Goal: Navigation & Orientation: Find specific page/section

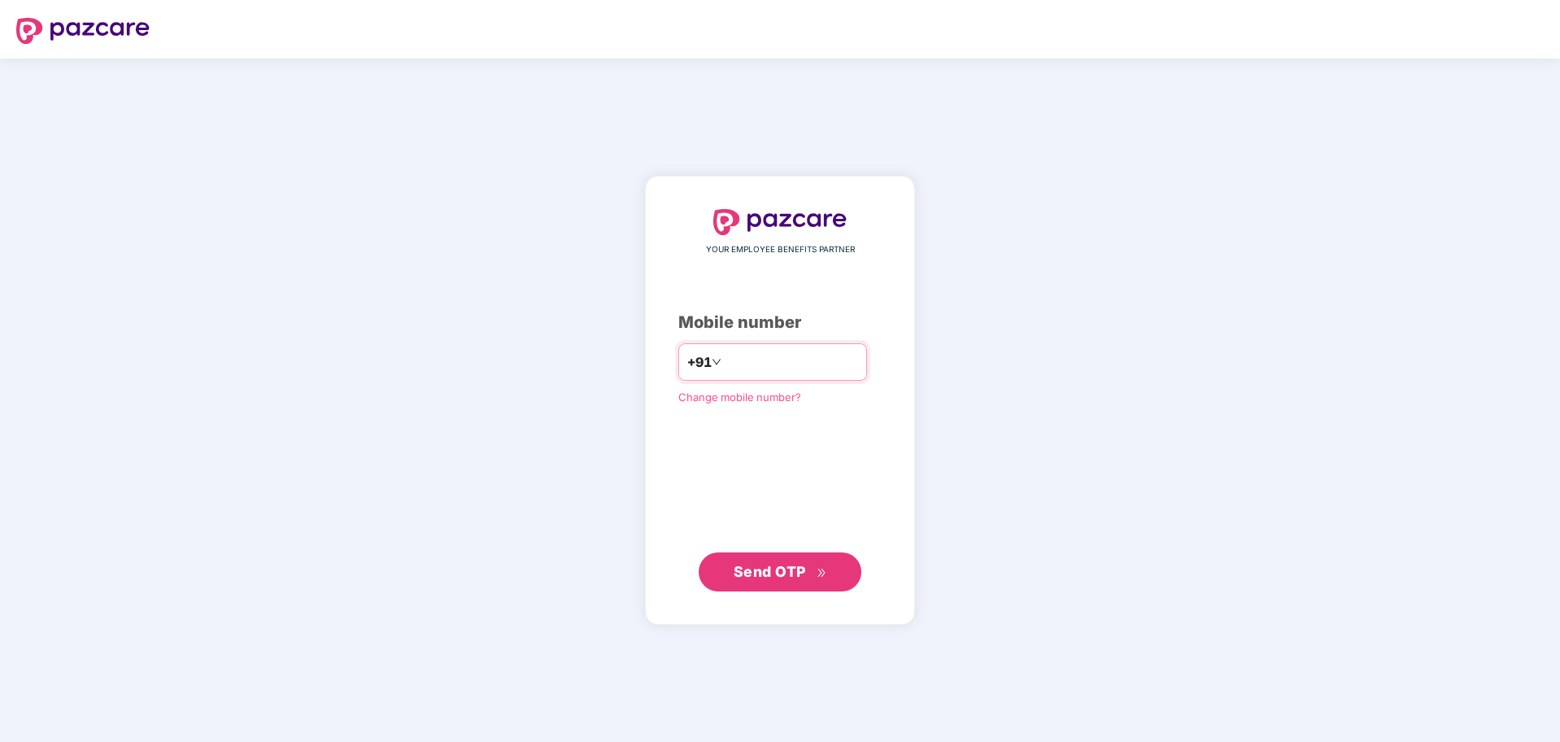
click at [782, 372] on input "number" at bounding box center [791, 362] width 133 height 26
type input "**********"
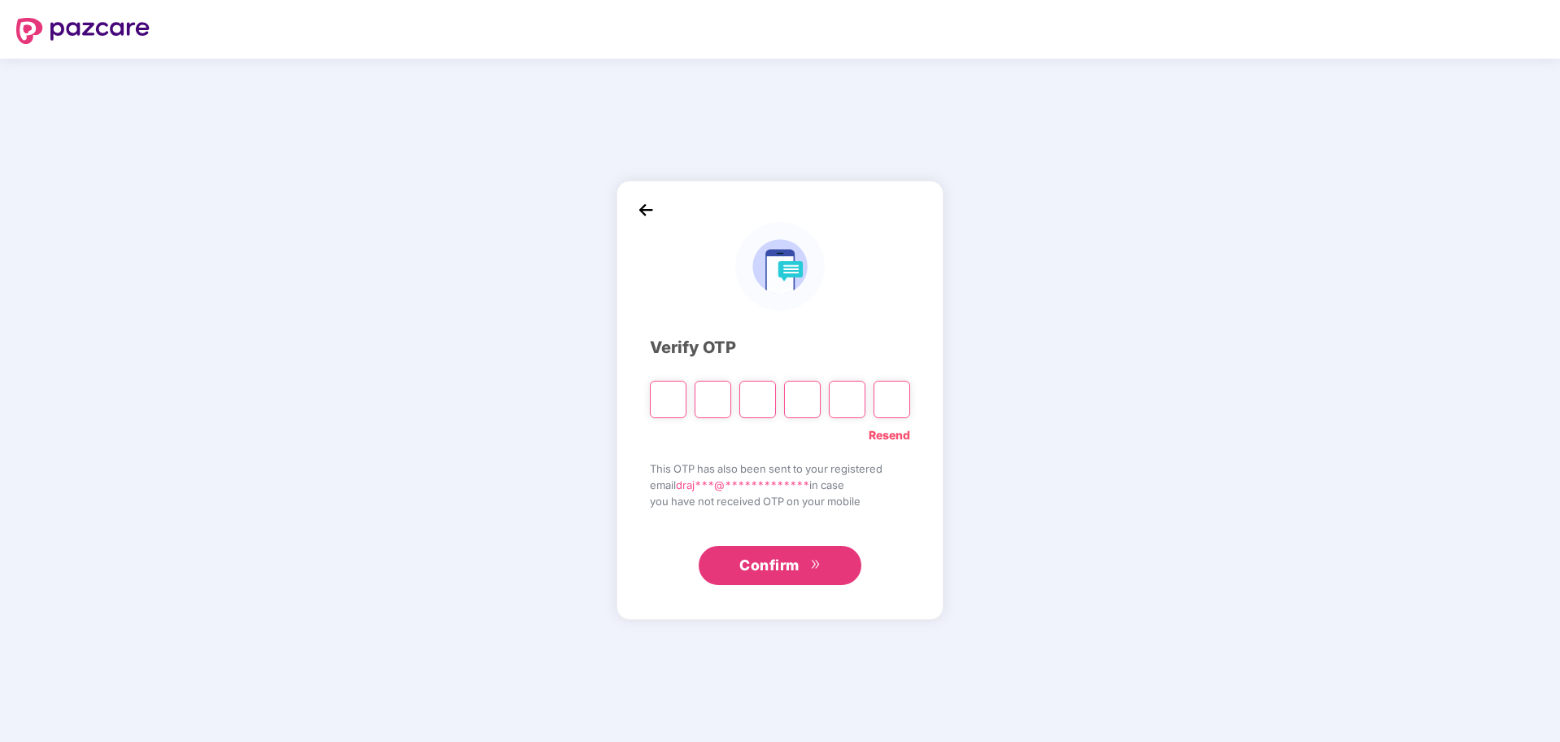
type input "*"
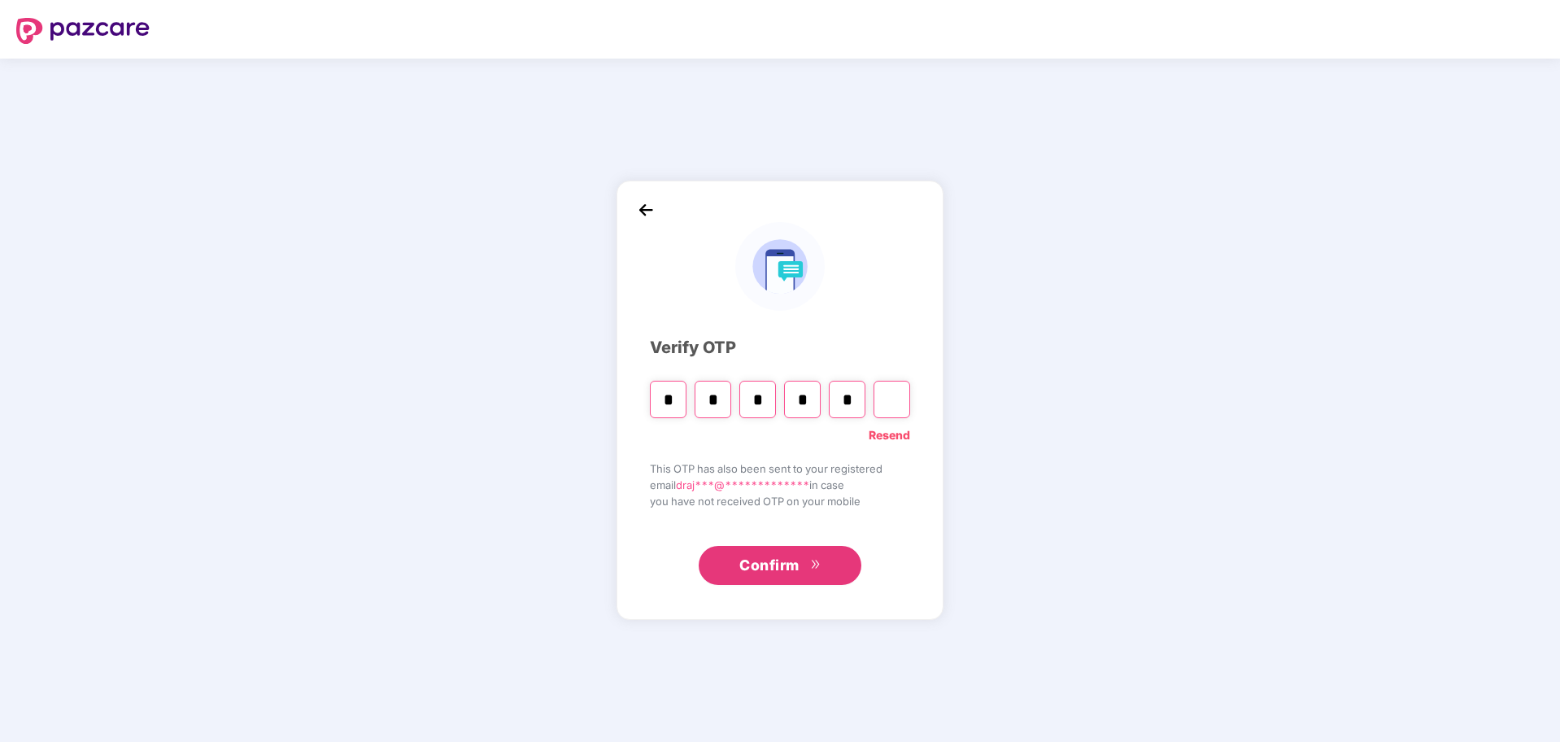
type input "*"
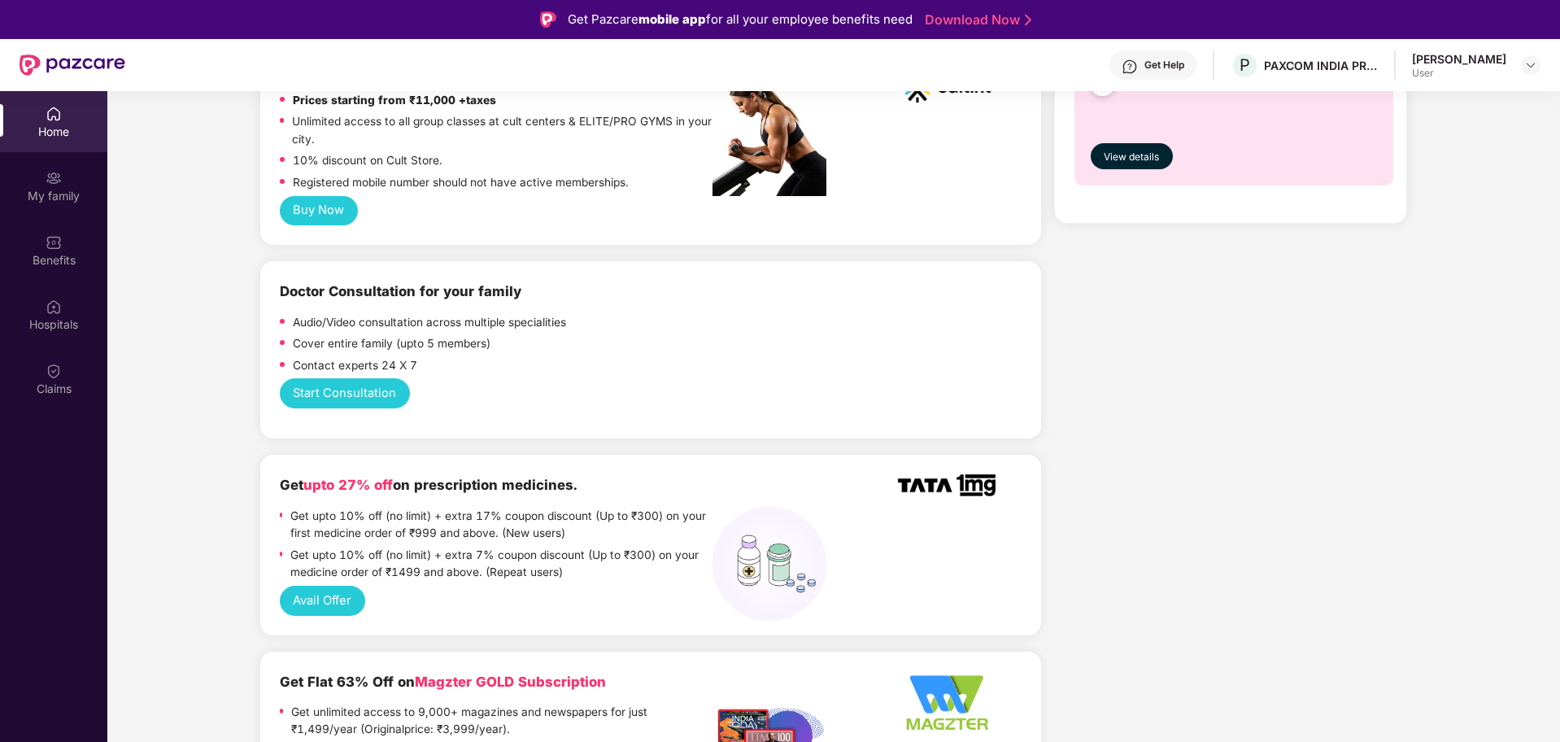
scroll to position [1033, 0]
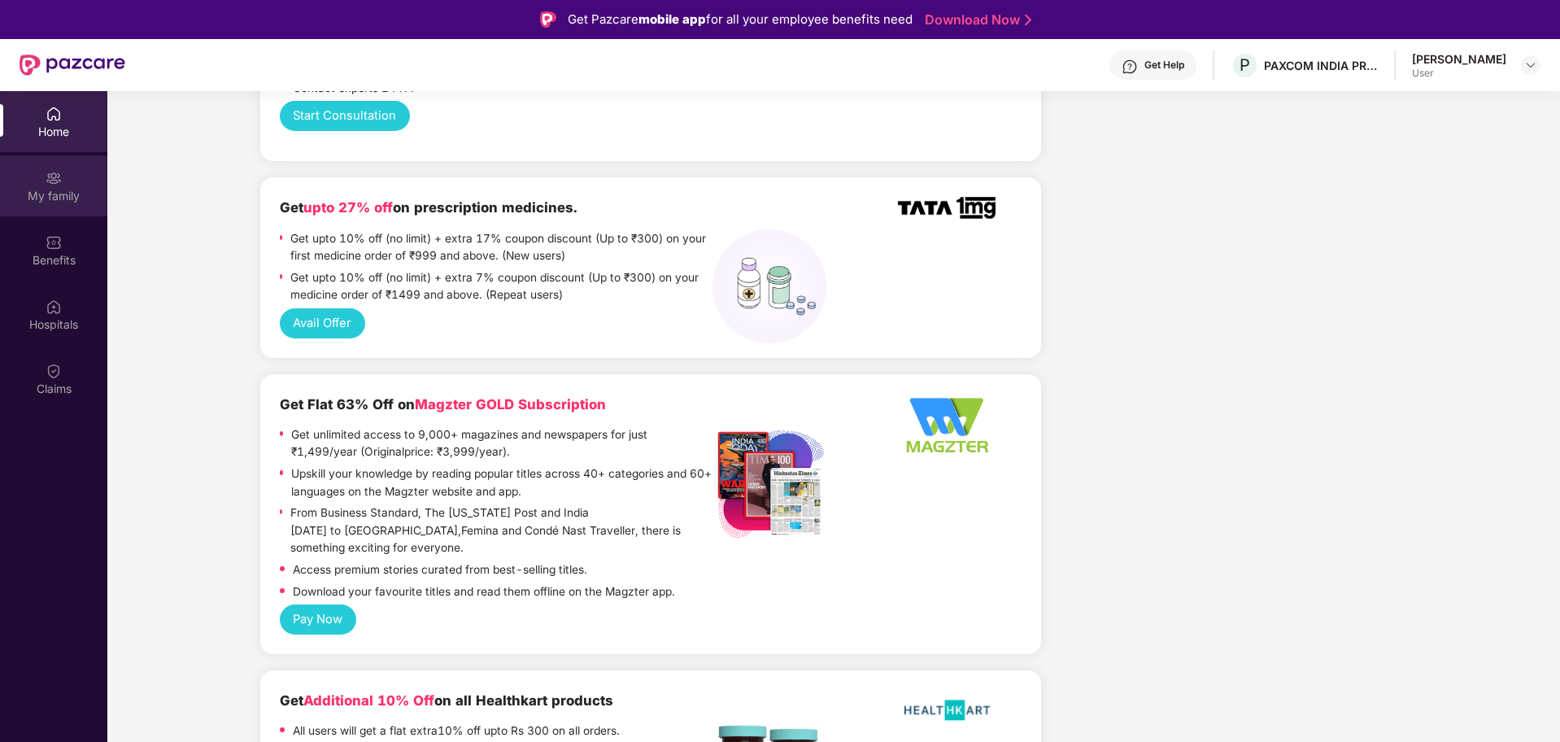
click at [81, 172] on div "My family" at bounding box center [53, 185] width 107 height 61
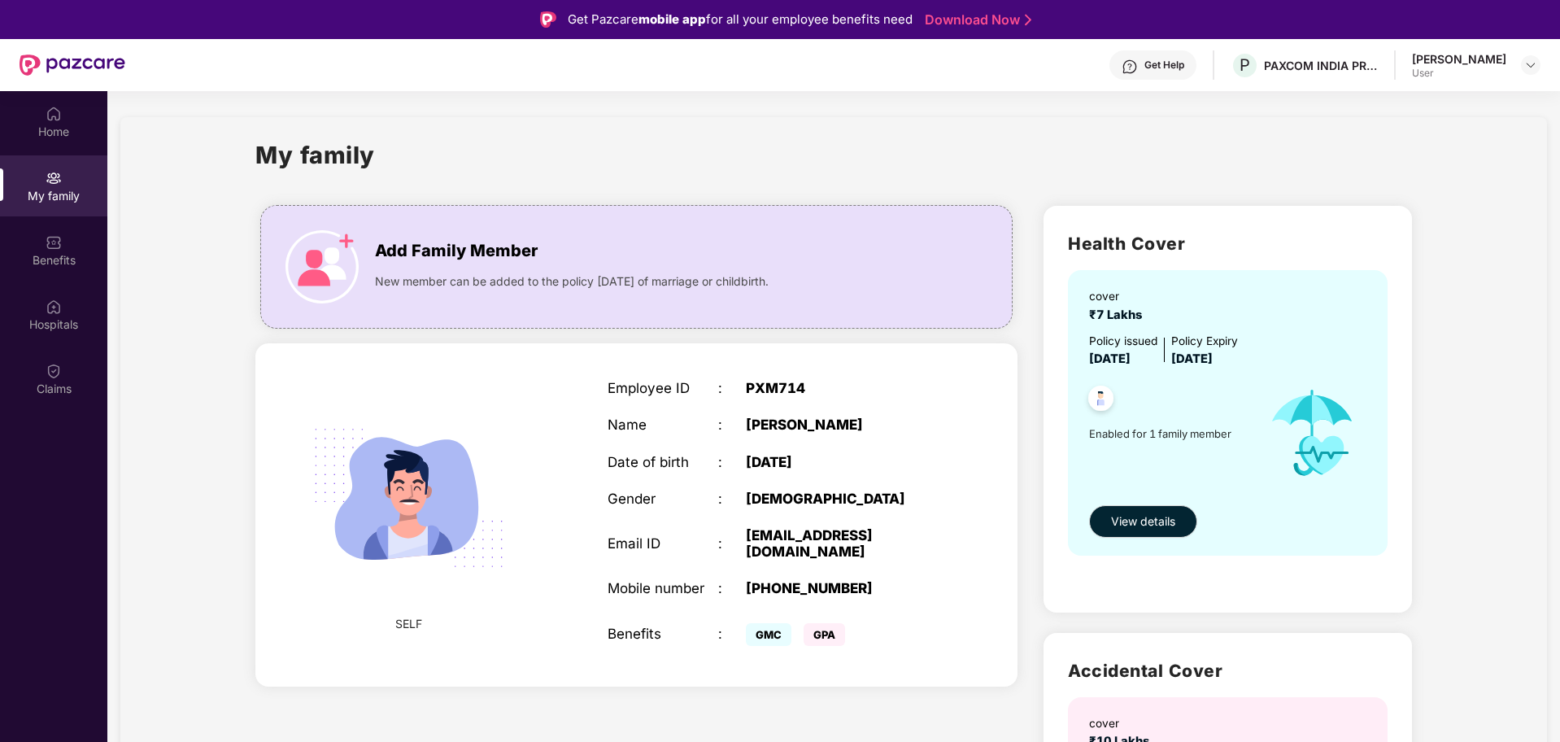
click at [1426, 365] on div "My family Add Family Member New member can be added to the policy [DATE] of mar…" at bounding box center [833, 597] width 1426 height 961
click at [1474, 54] on div "[PERSON_NAME]" at bounding box center [1459, 58] width 94 height 15
click at [46, 252] on div "Benefits" at bounding box center [53, 260] width 107 height 16
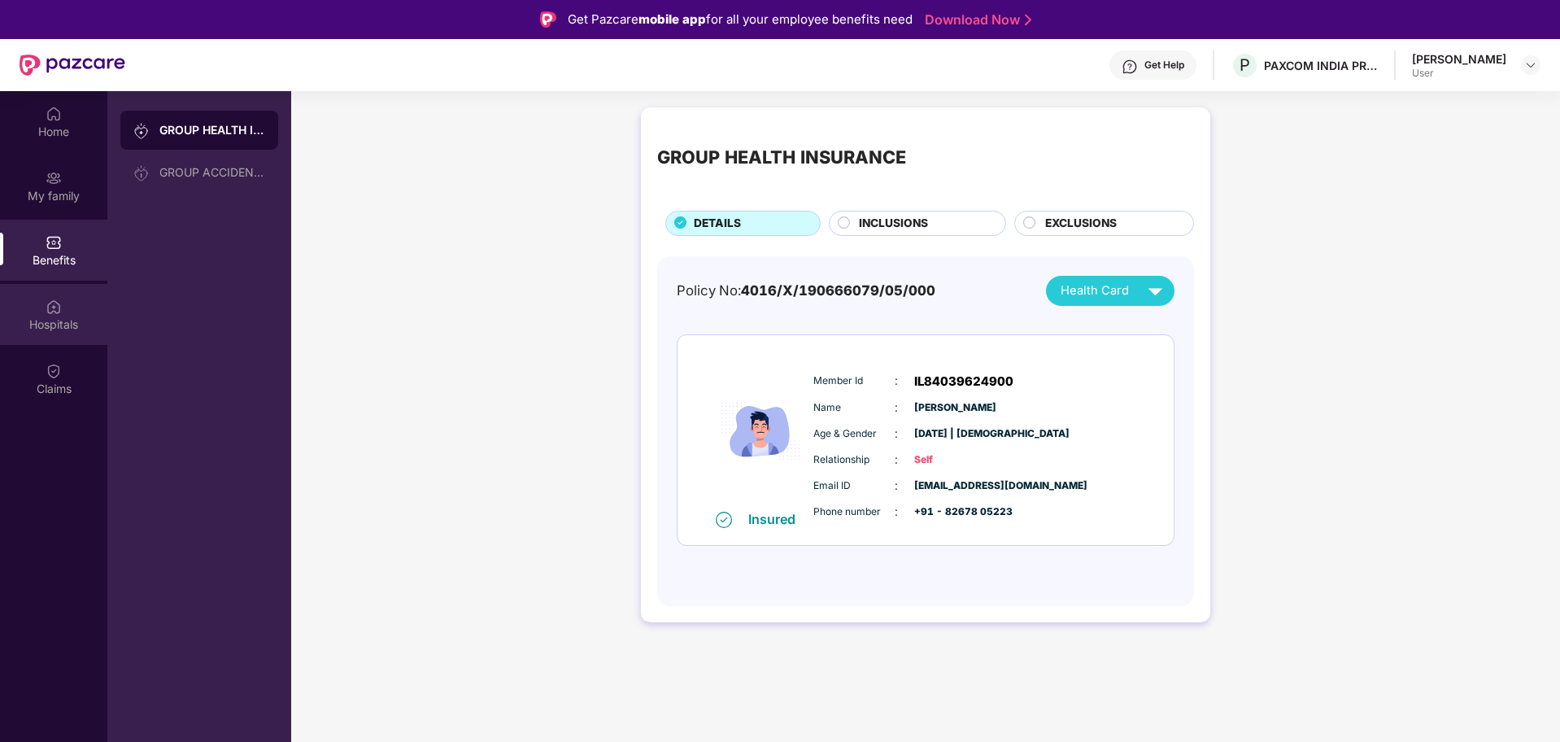
click at [67, 315] on div "Hospitals" at bounding box center [53, 314] width 107 height 61
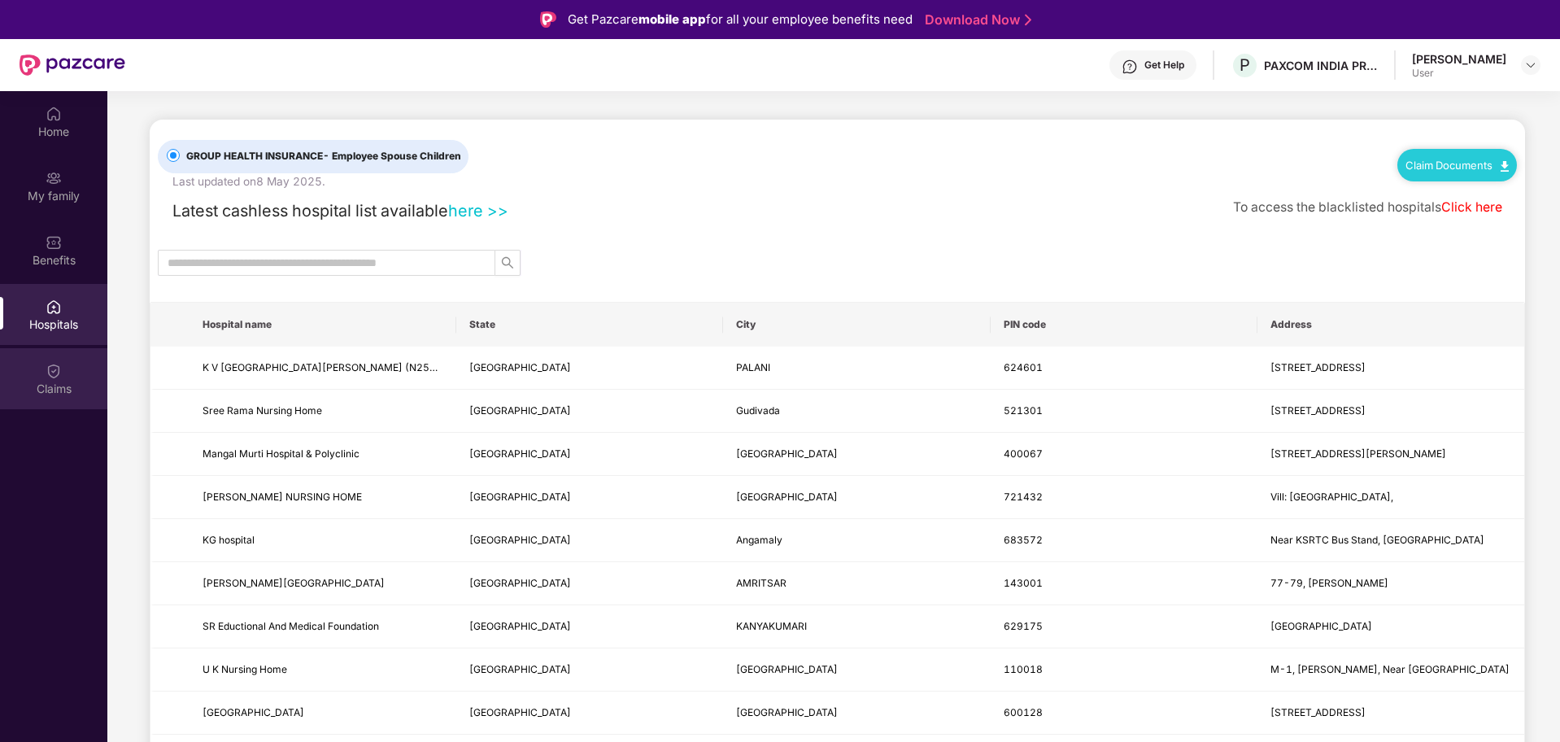
click at [63, 394] on div "Claims" at bounding box center [53, 389] width 107 height 16
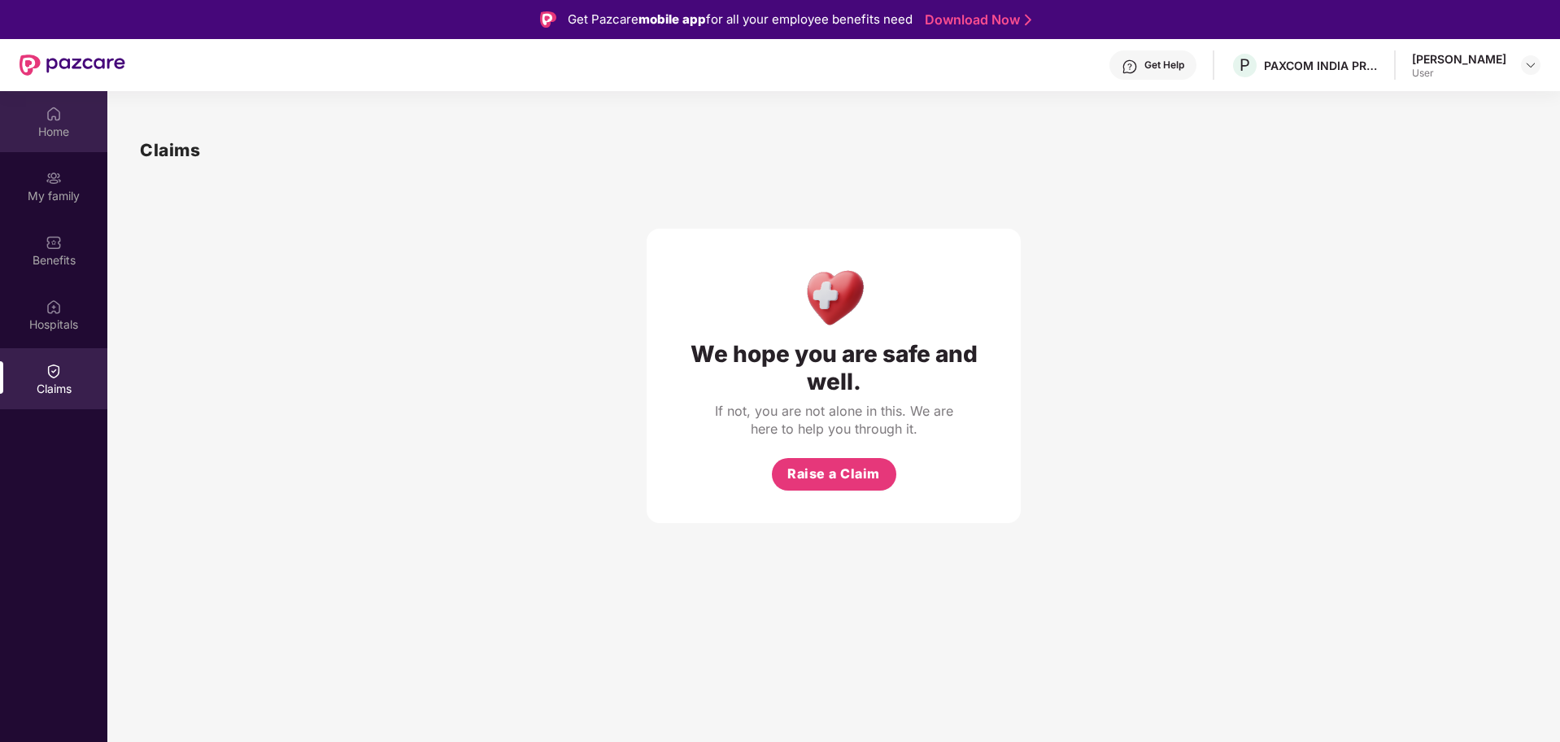
click at [65, 121] on div "Home" at bounding box center [53, 121] width 107 height 61
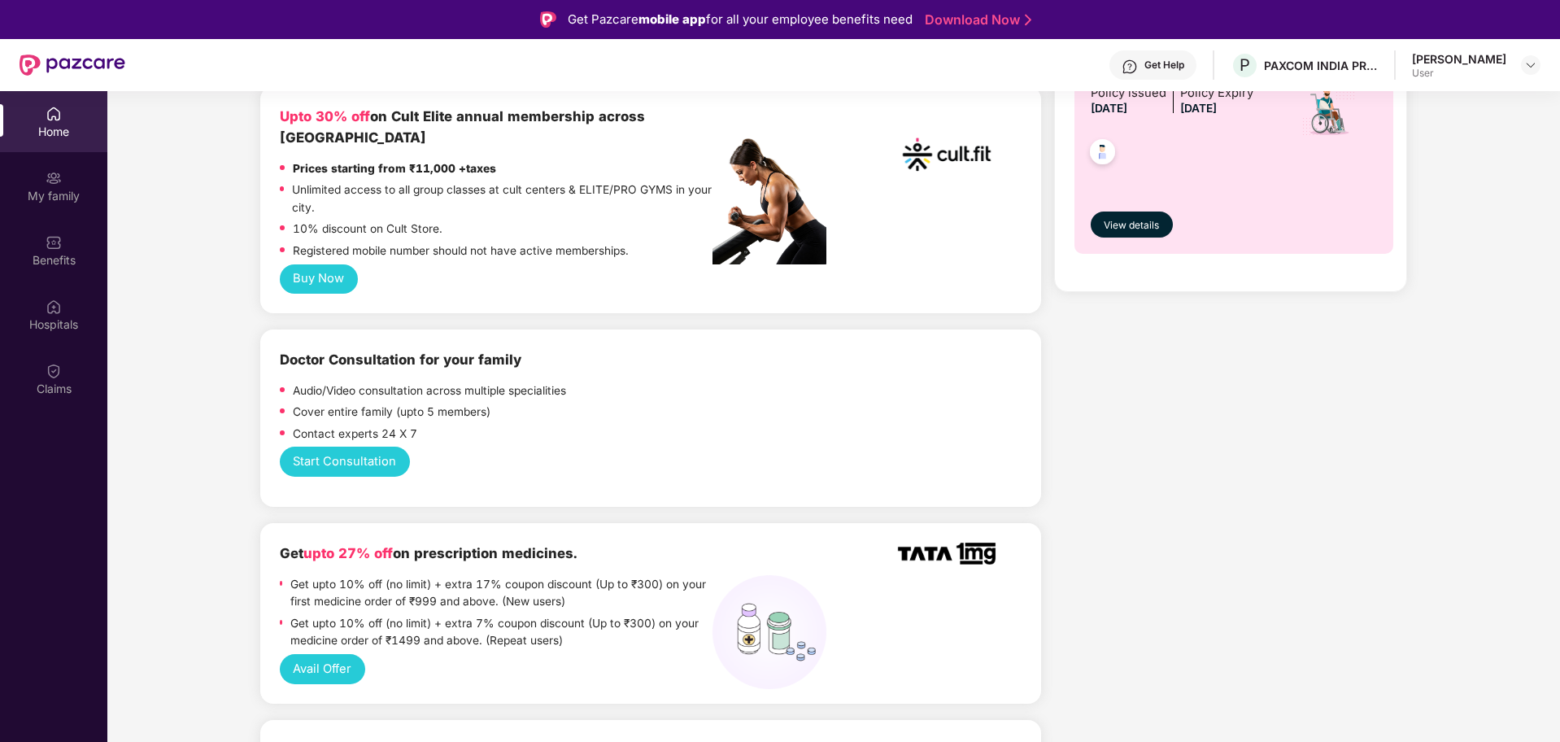
scroll to position [688, 0]
click at [372, 446] on button "Start Consultation" at bounding box center [345, 461] width 130 height 30
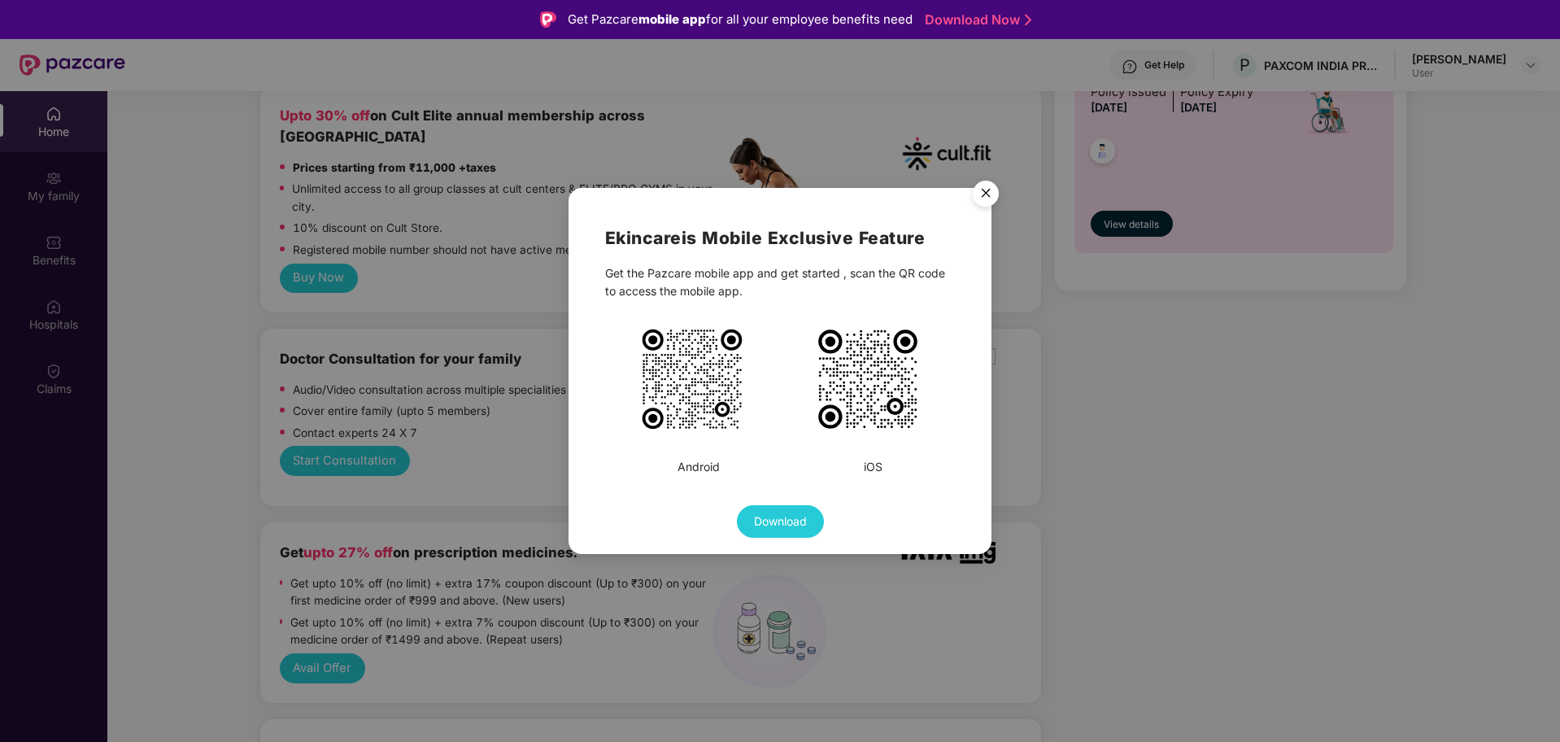
click at [987, 189] on img "Close" at bounding box center [986, 196] width 46 height 46
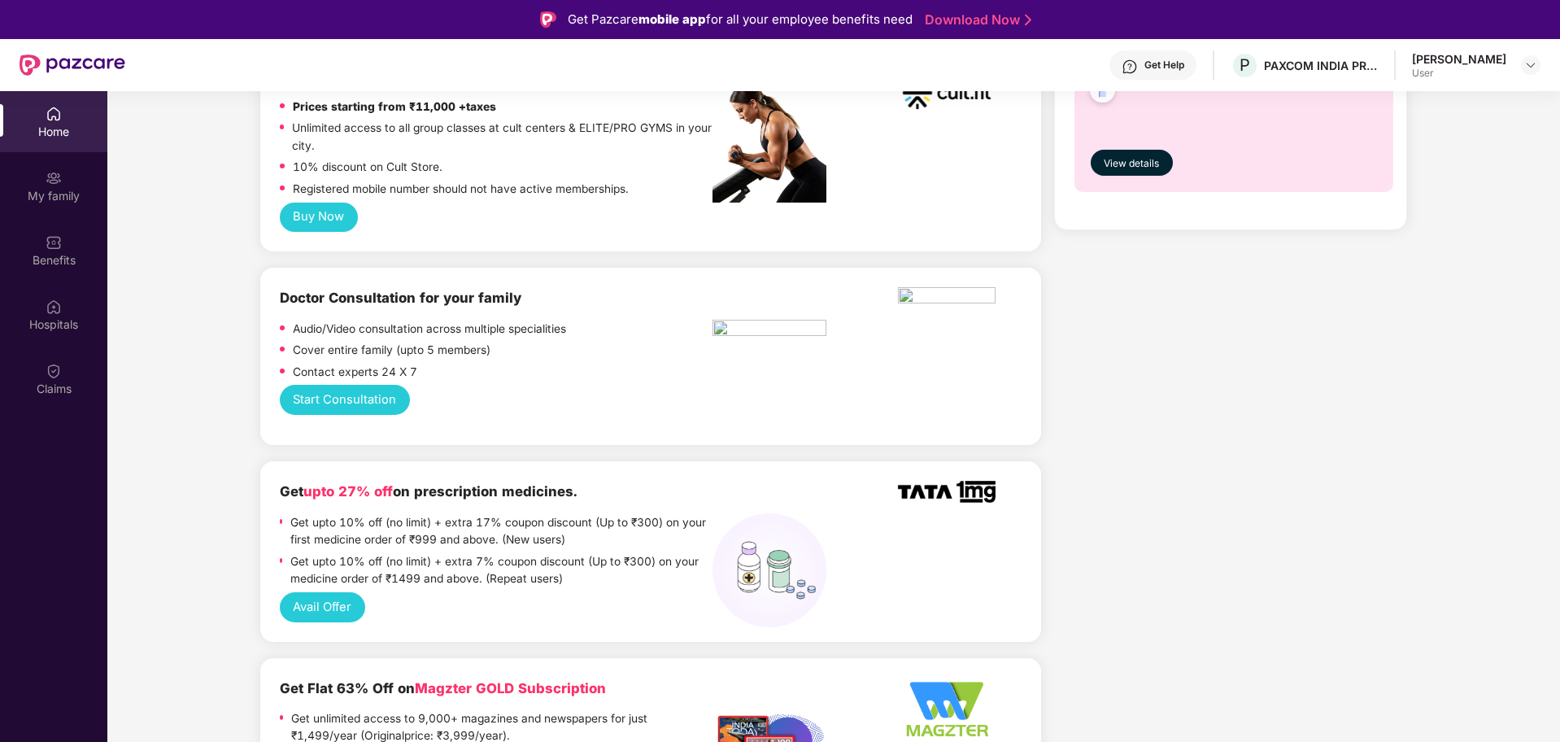
scroll to position [0, 0]
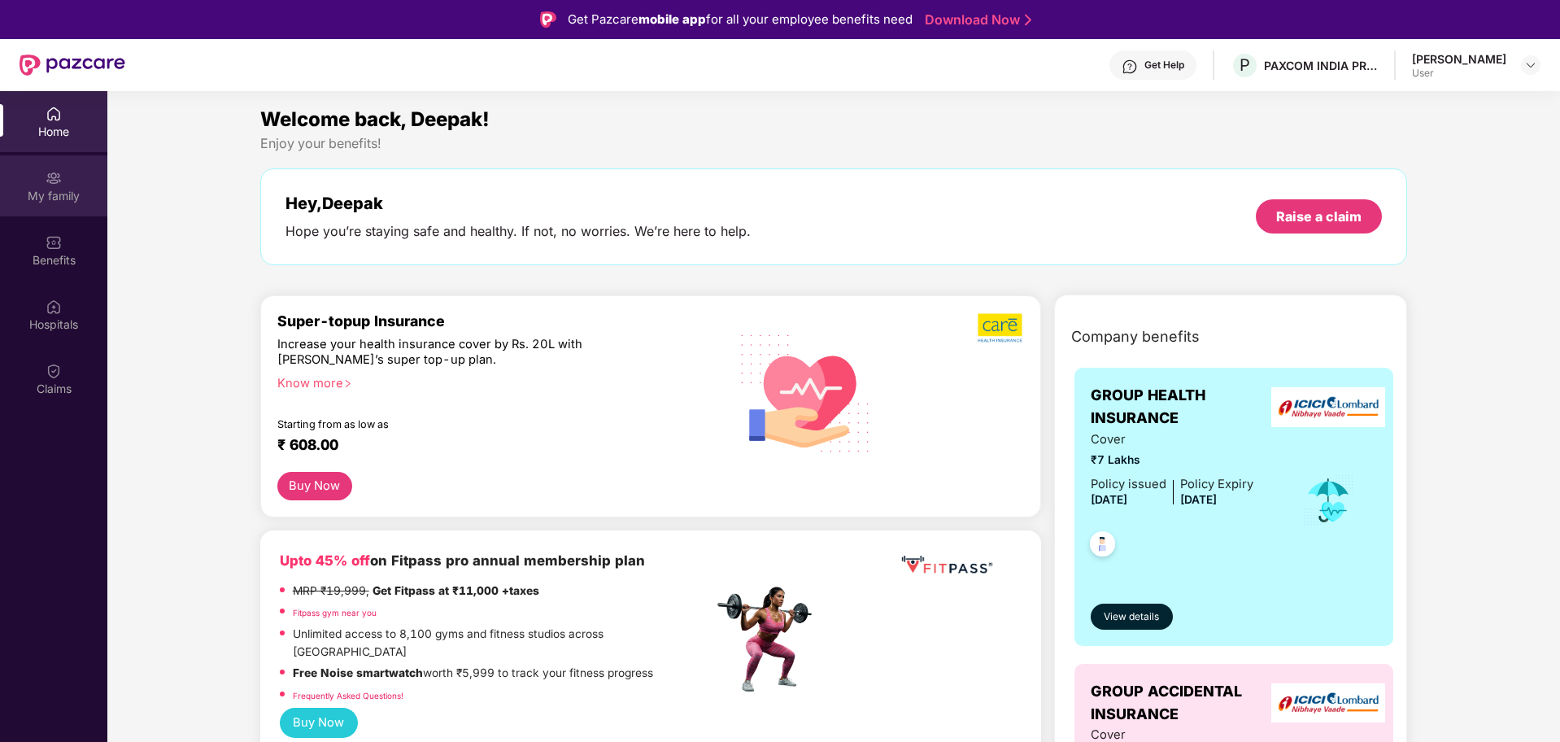
click at [73, 183] on div "My family" at bounding box center [53, 185] width 107 height 61
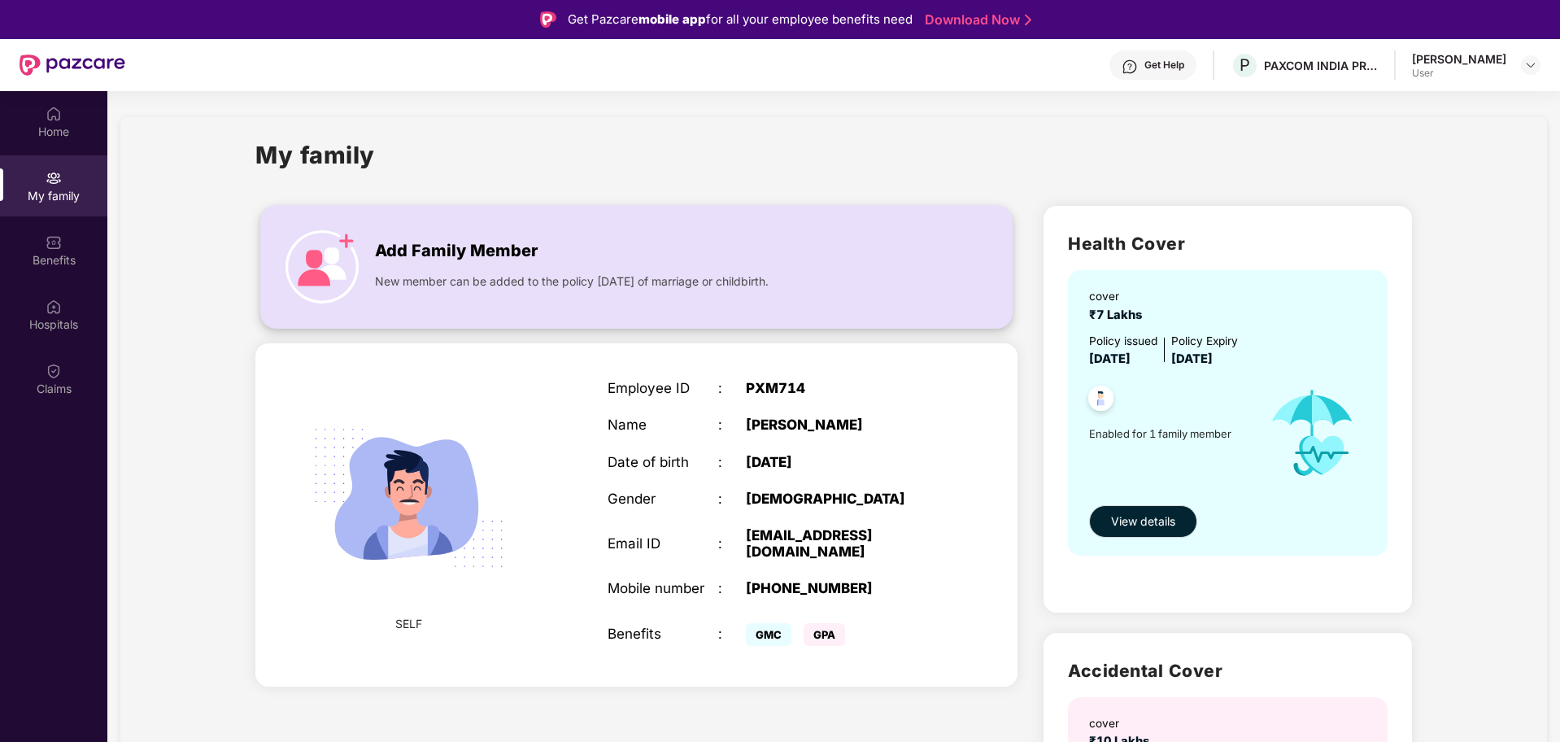
scroll to position [272, 0]
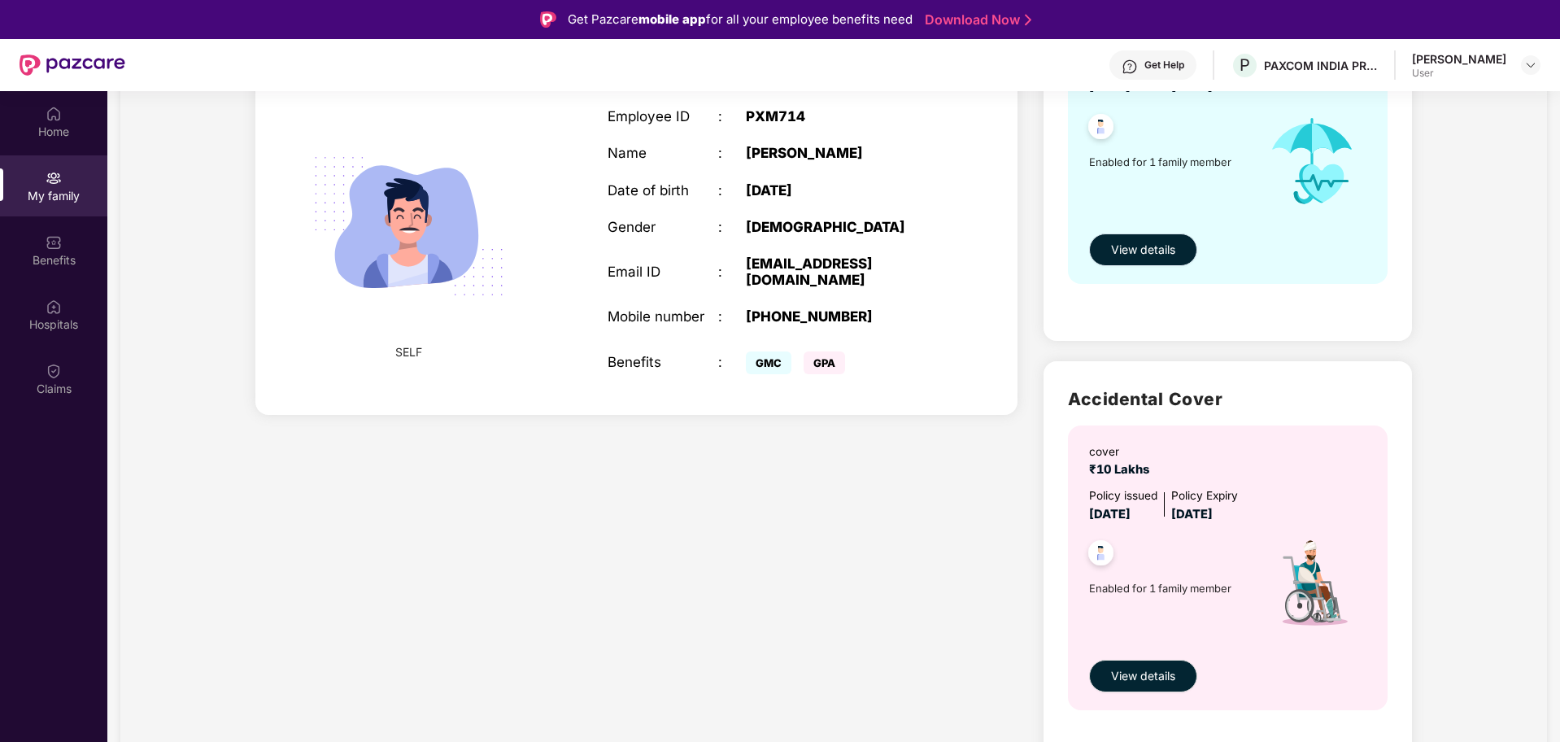
click at [1161, 245] on span "View details" at bounding box center [1143, 250] width 64 height 18
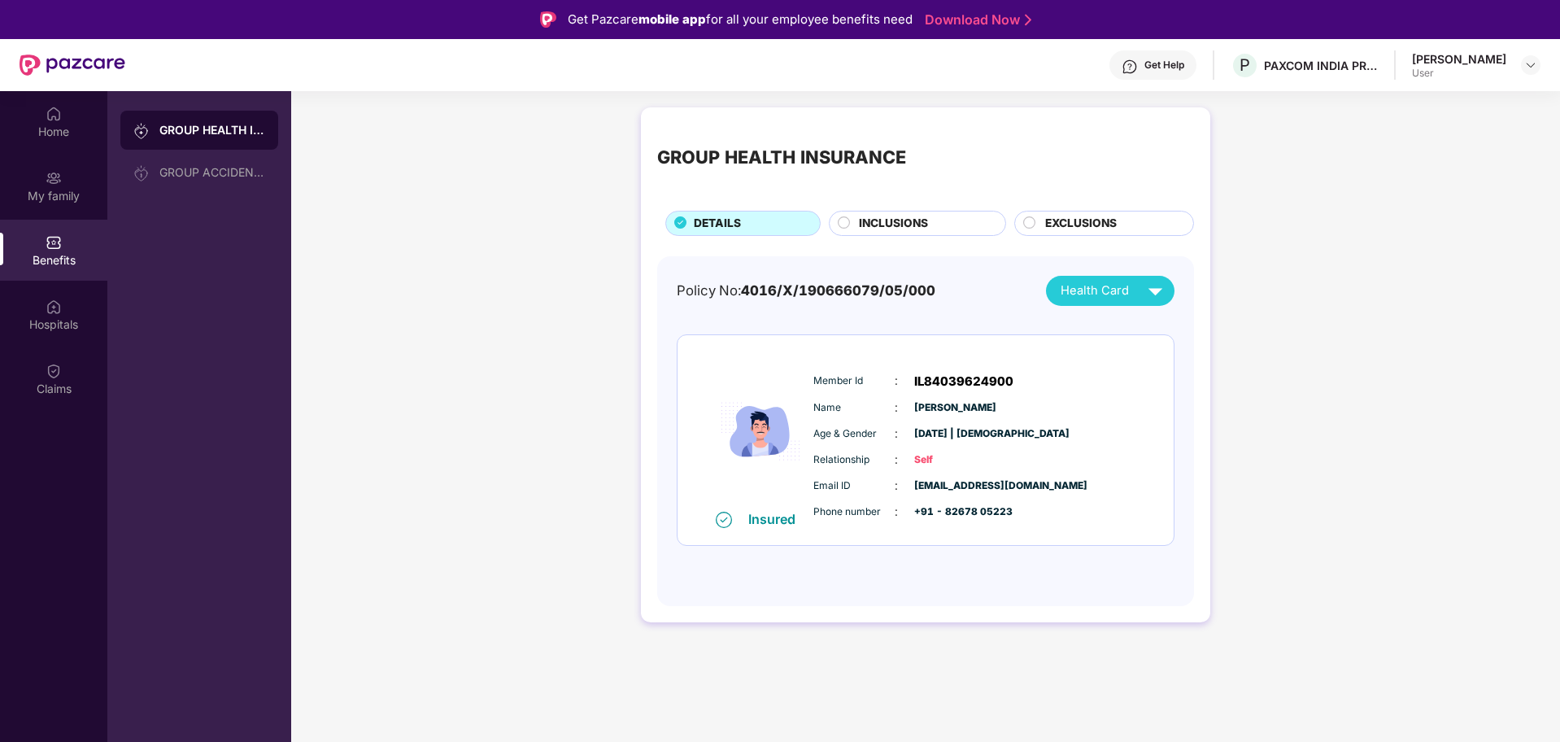
click at [908, 224] on span "INCLUSIONS" at bounding box center [893, 224] width 69 height 18
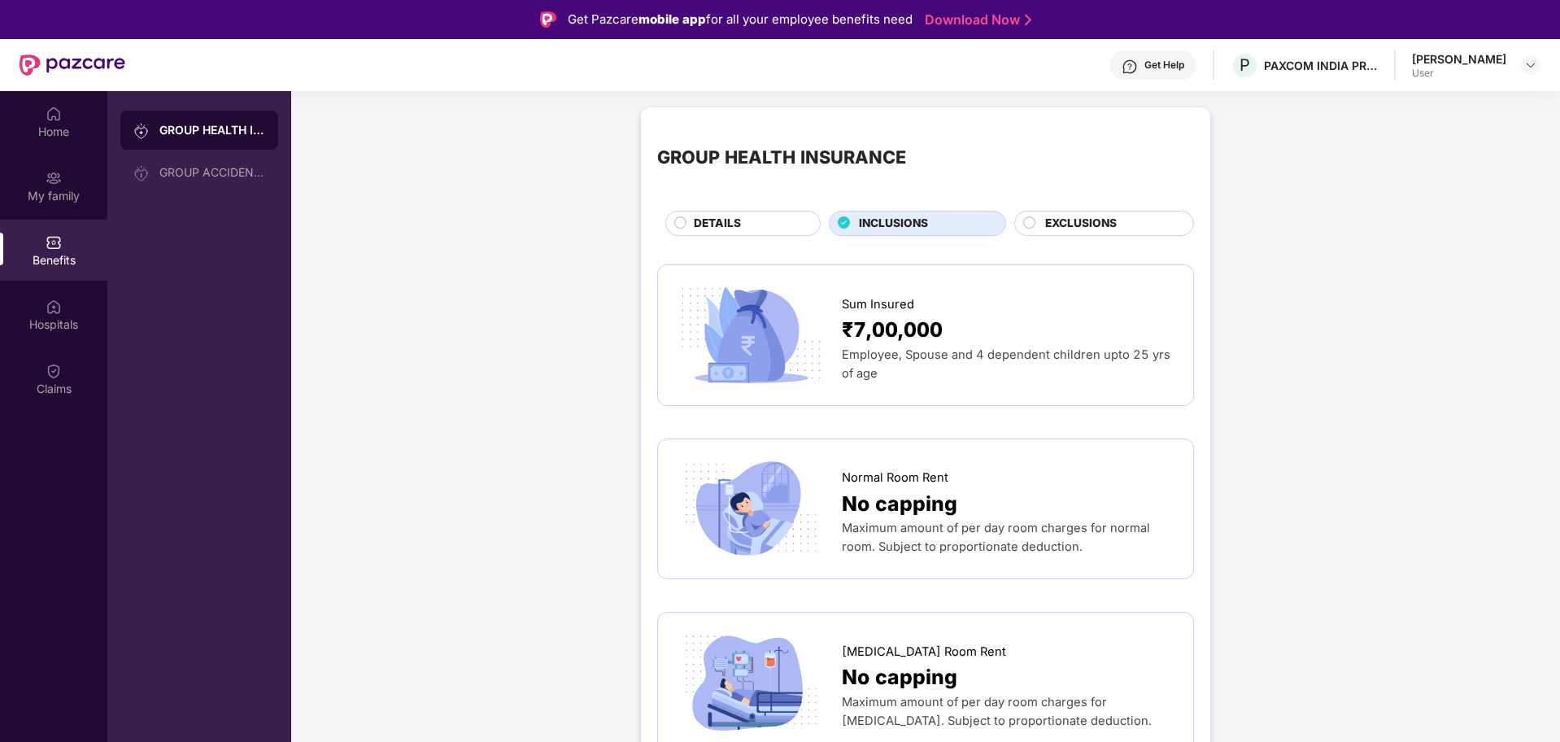
click at [1057, 229] on span "EXCLUSIONS" at bounding box center [1081, 224] width 72 height 18
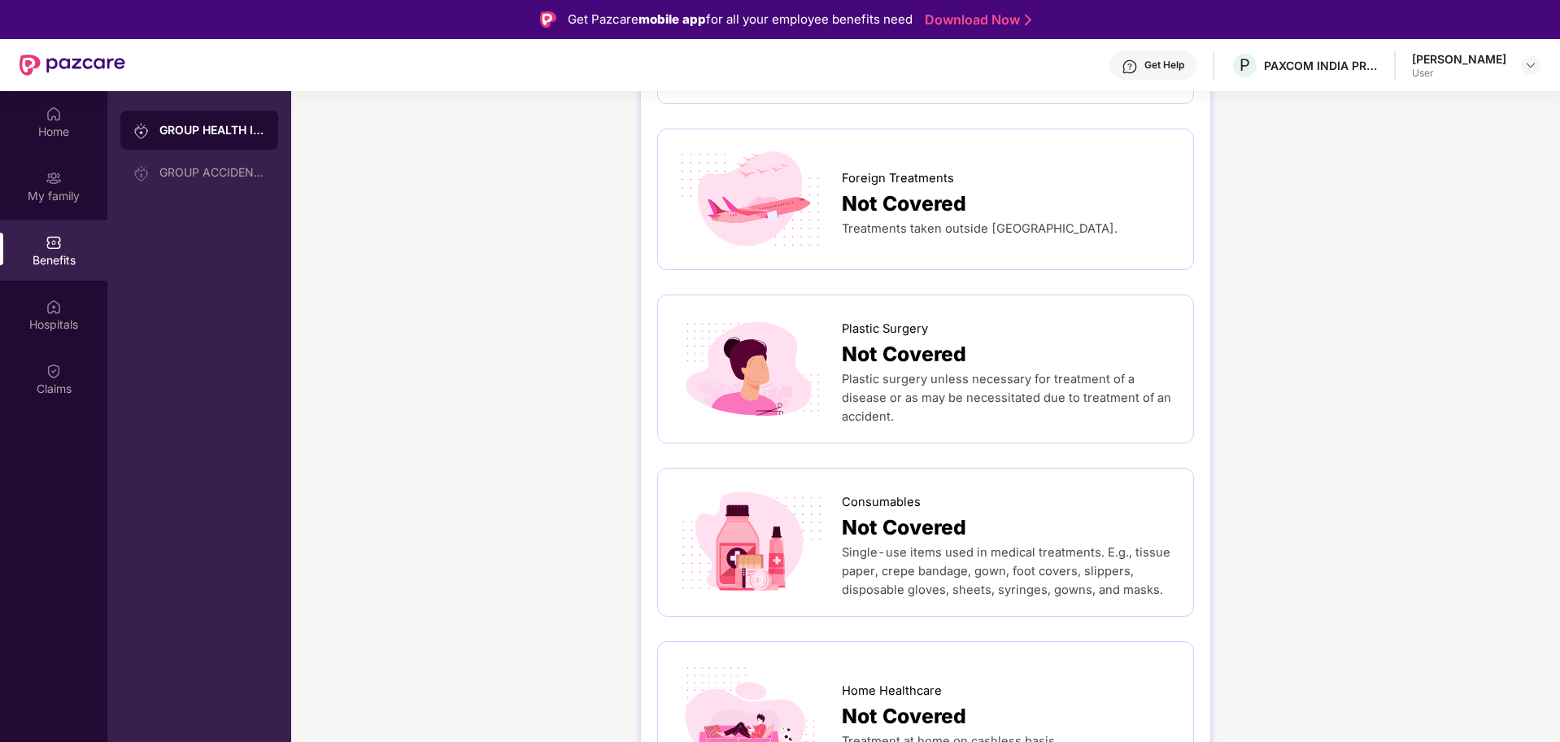
scroll to position [91, 0]
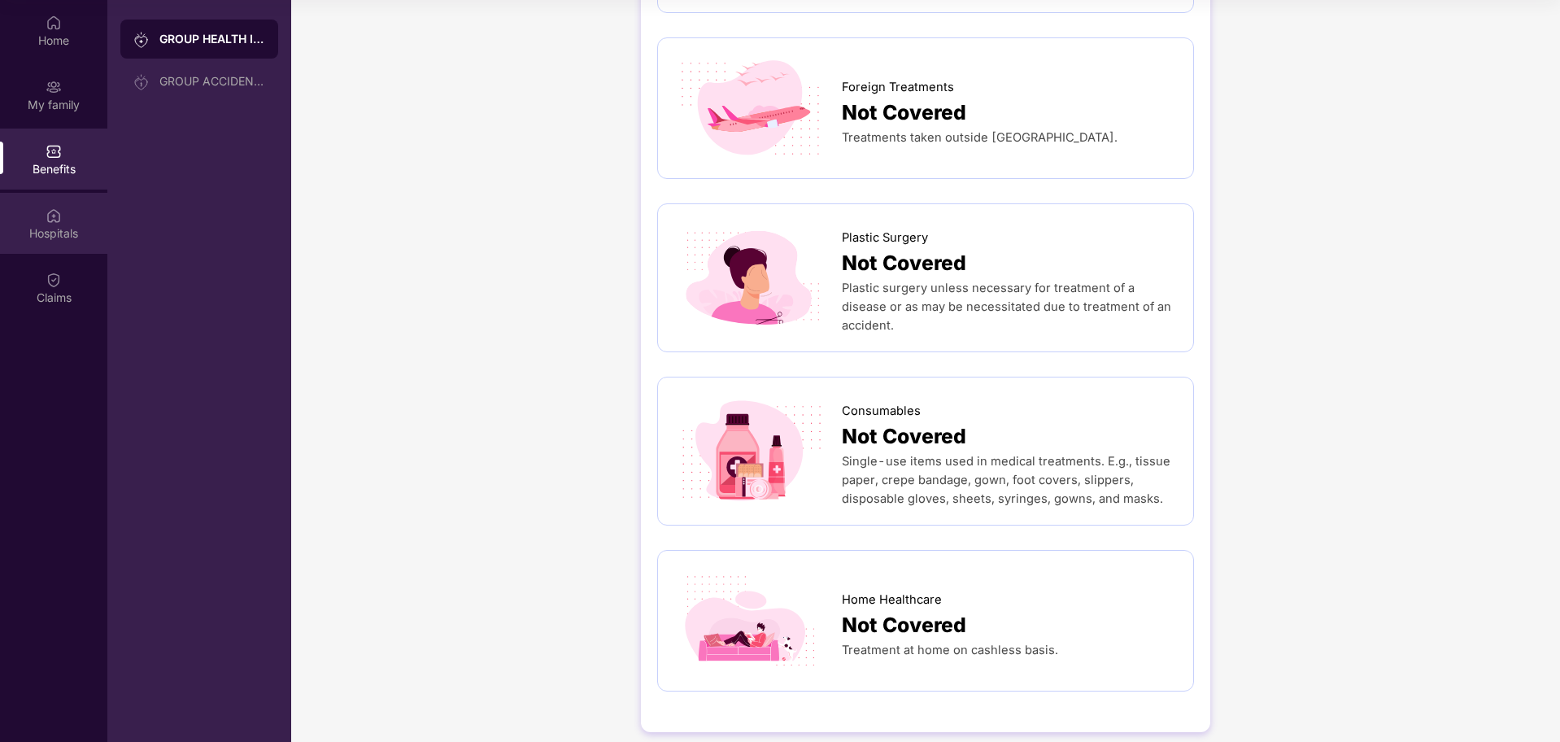
click at [61, 232] on div "Hospitals" at bounding box center [53, 233] width 107 height 16
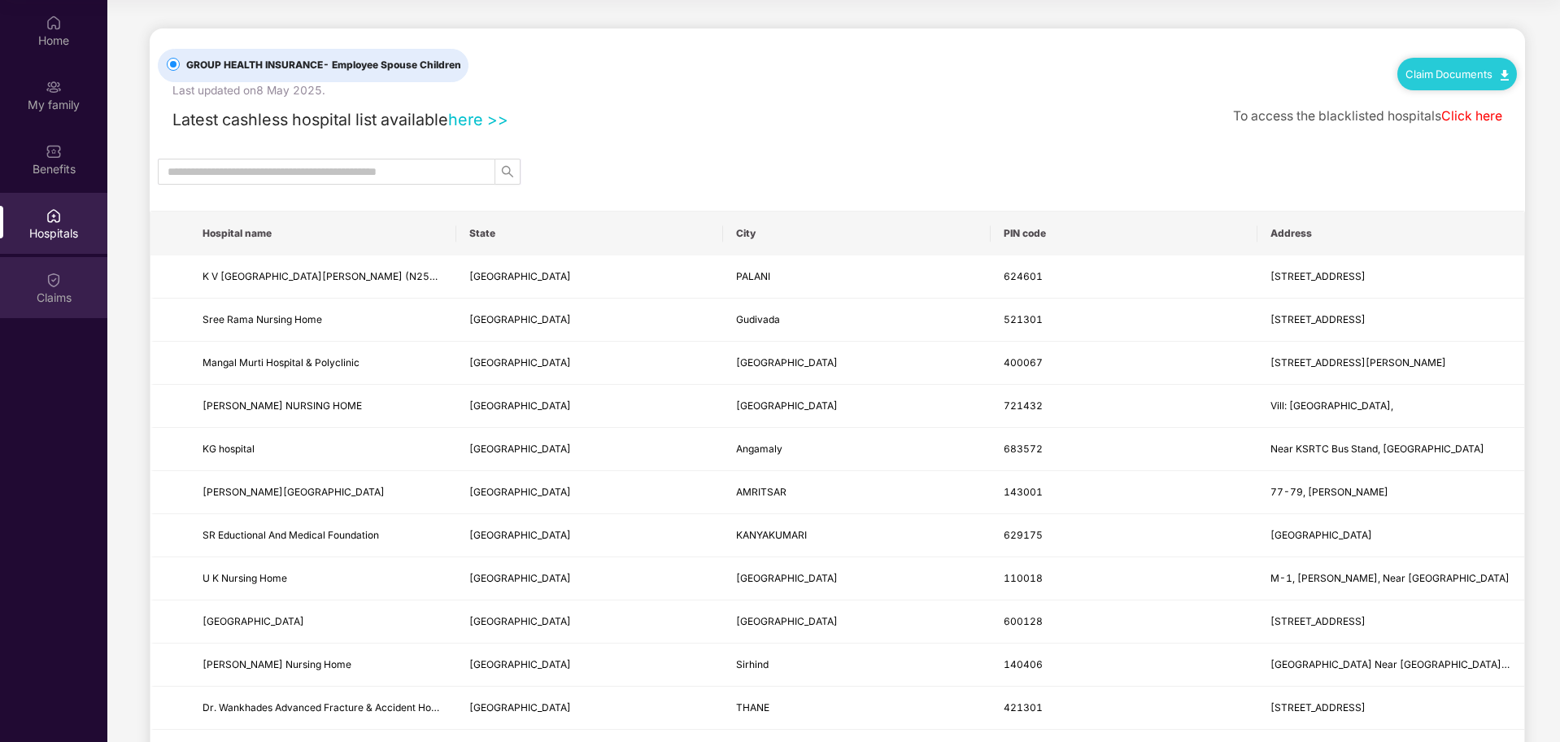
click at [59, 280] on img at bounding box center [54, 280] width 16 height 16
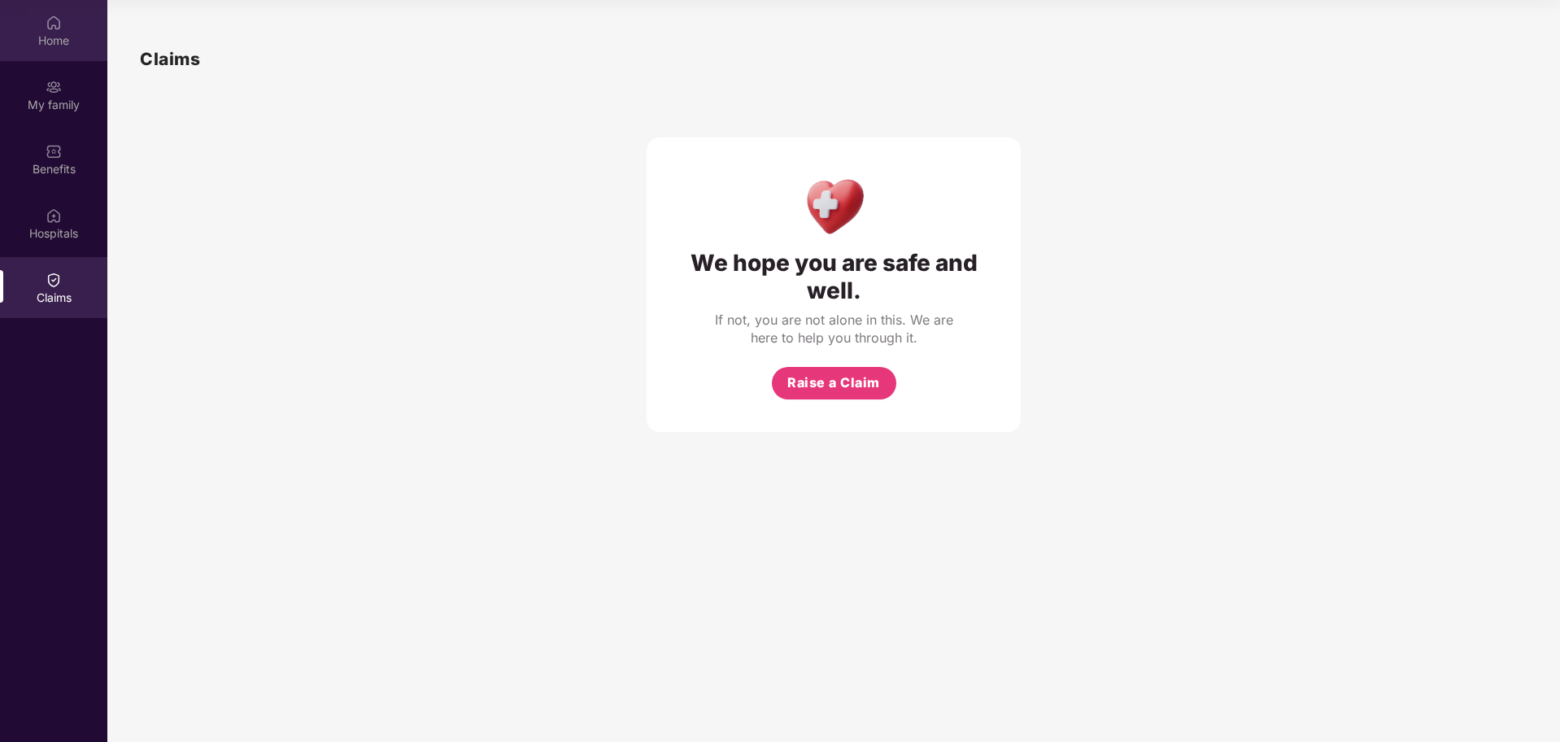
click at [71, 41] on div "Home" at bounding box center [53, 41] width 107 height 16
